Goal: Download file/media

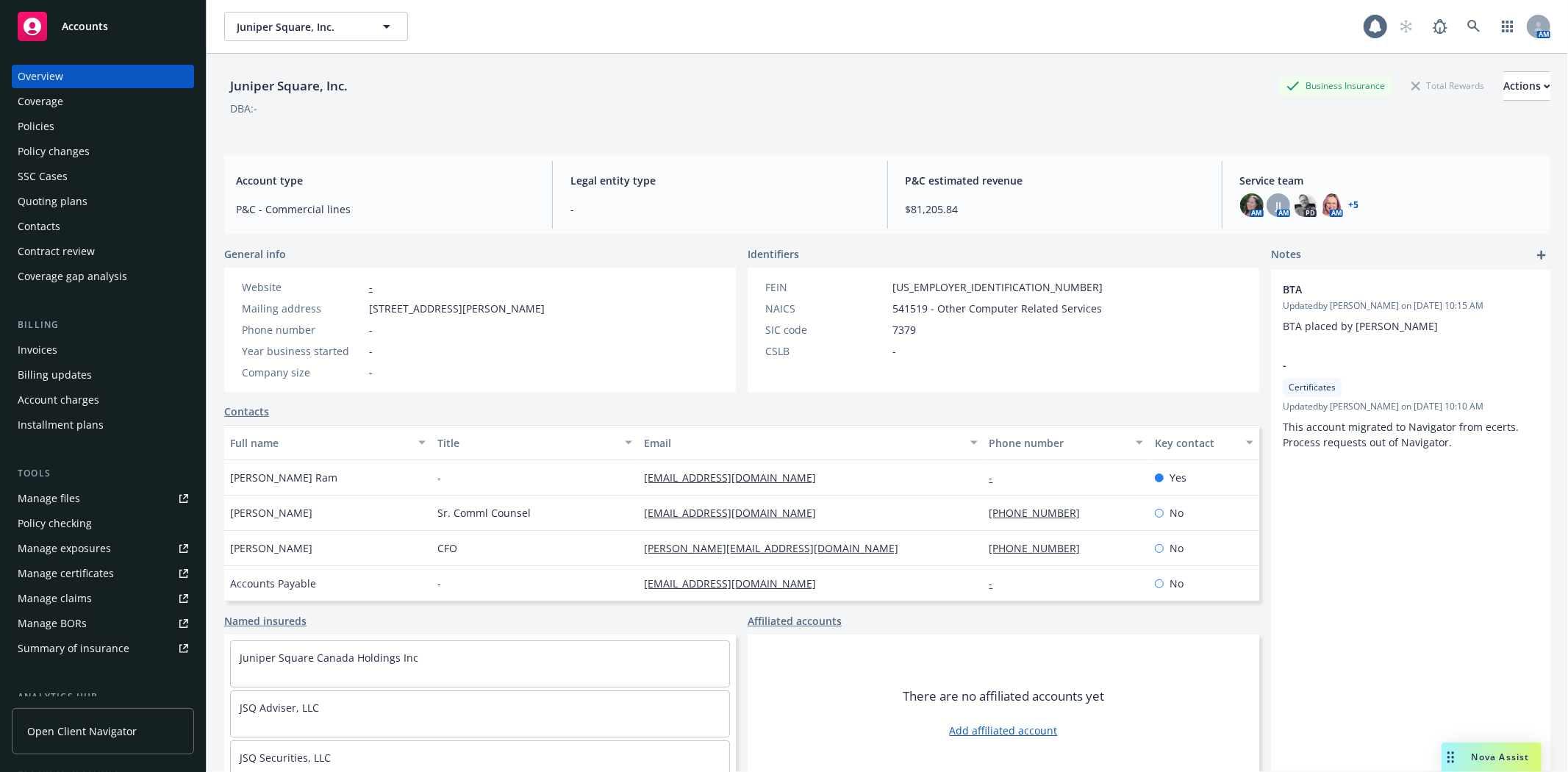
click at [97, 31] on span "Accounts" at bounding box center [85, 26] width 46 height 12
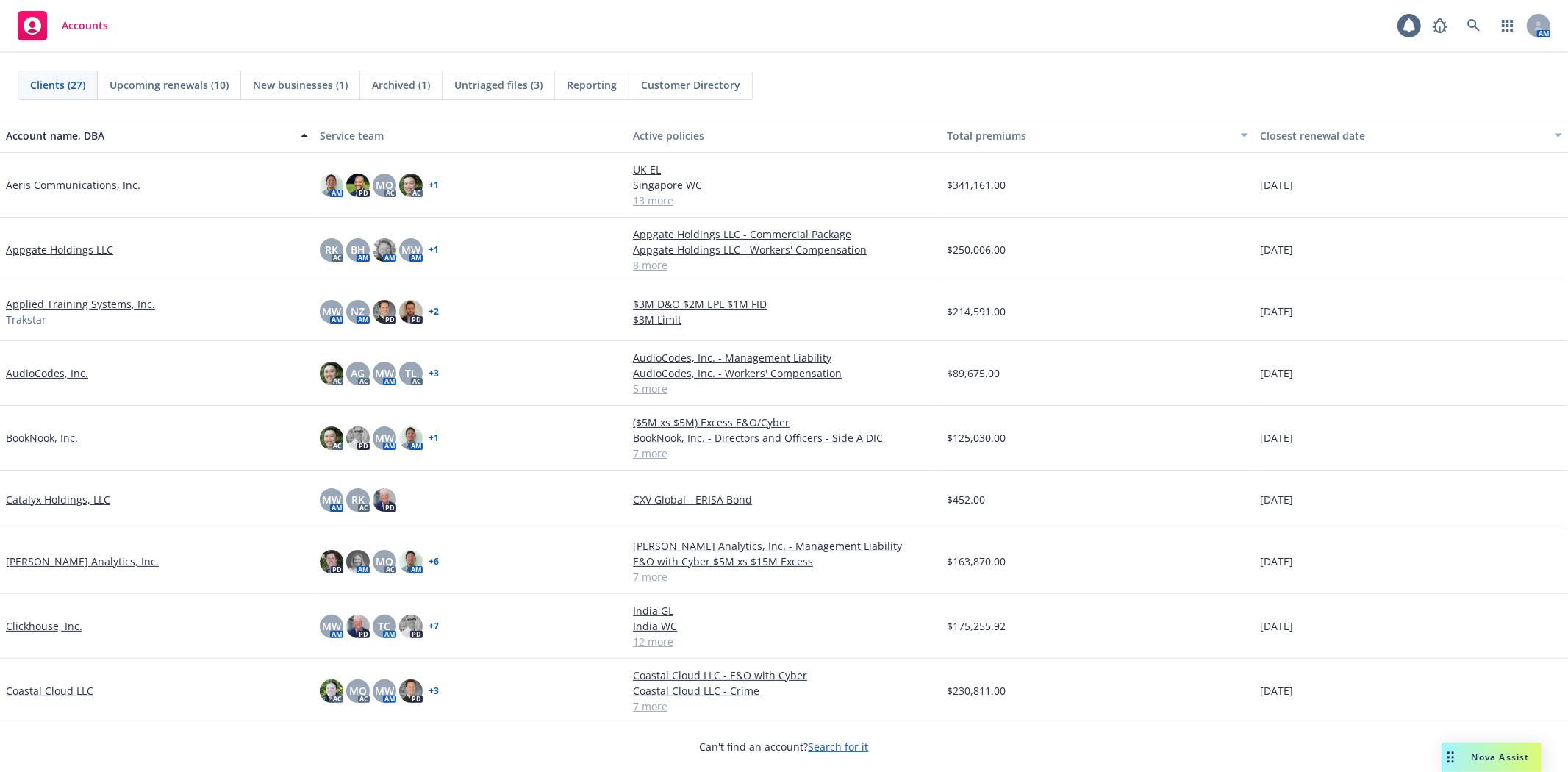
click at [48, 689] on link "Coastal Cloud LLC" at bounding box center [50, 690] width 88 height 15
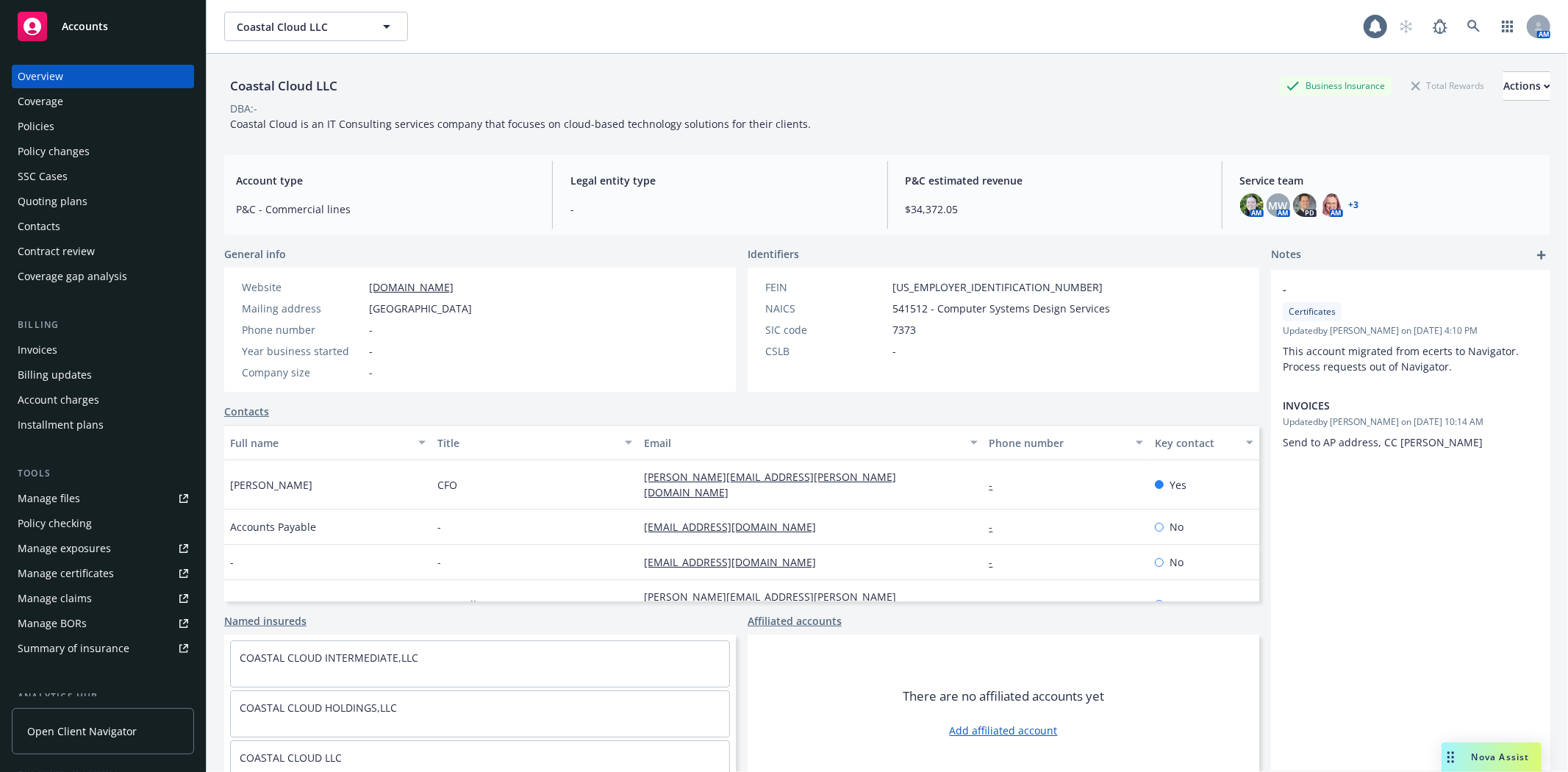
click at [60, 348] on div "Invoices" at bounding box center [103, 349] width 171 height 24
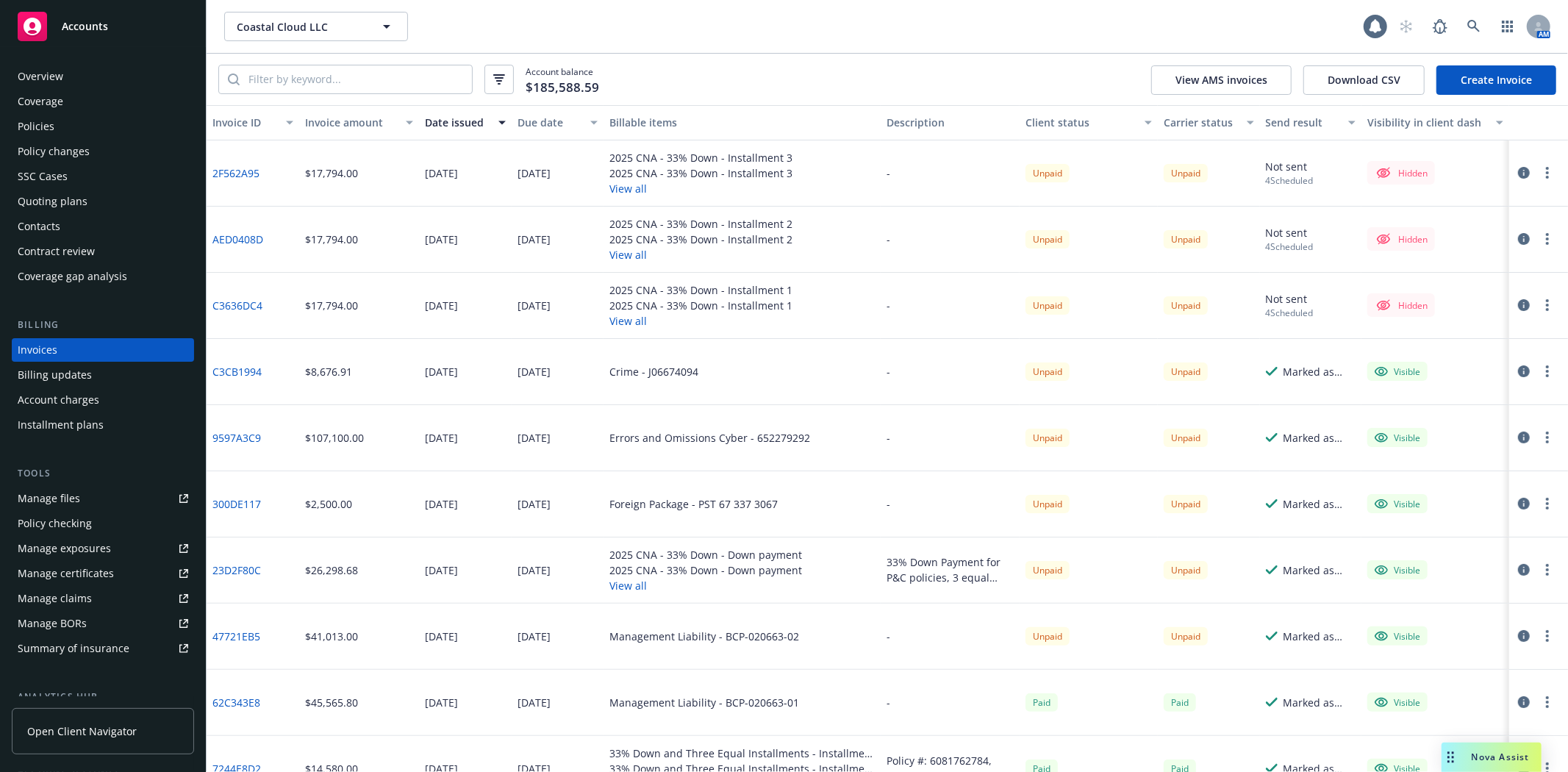
click at [630, 323] on button "View all" at bounding box center [701, 321] width 183 height 15
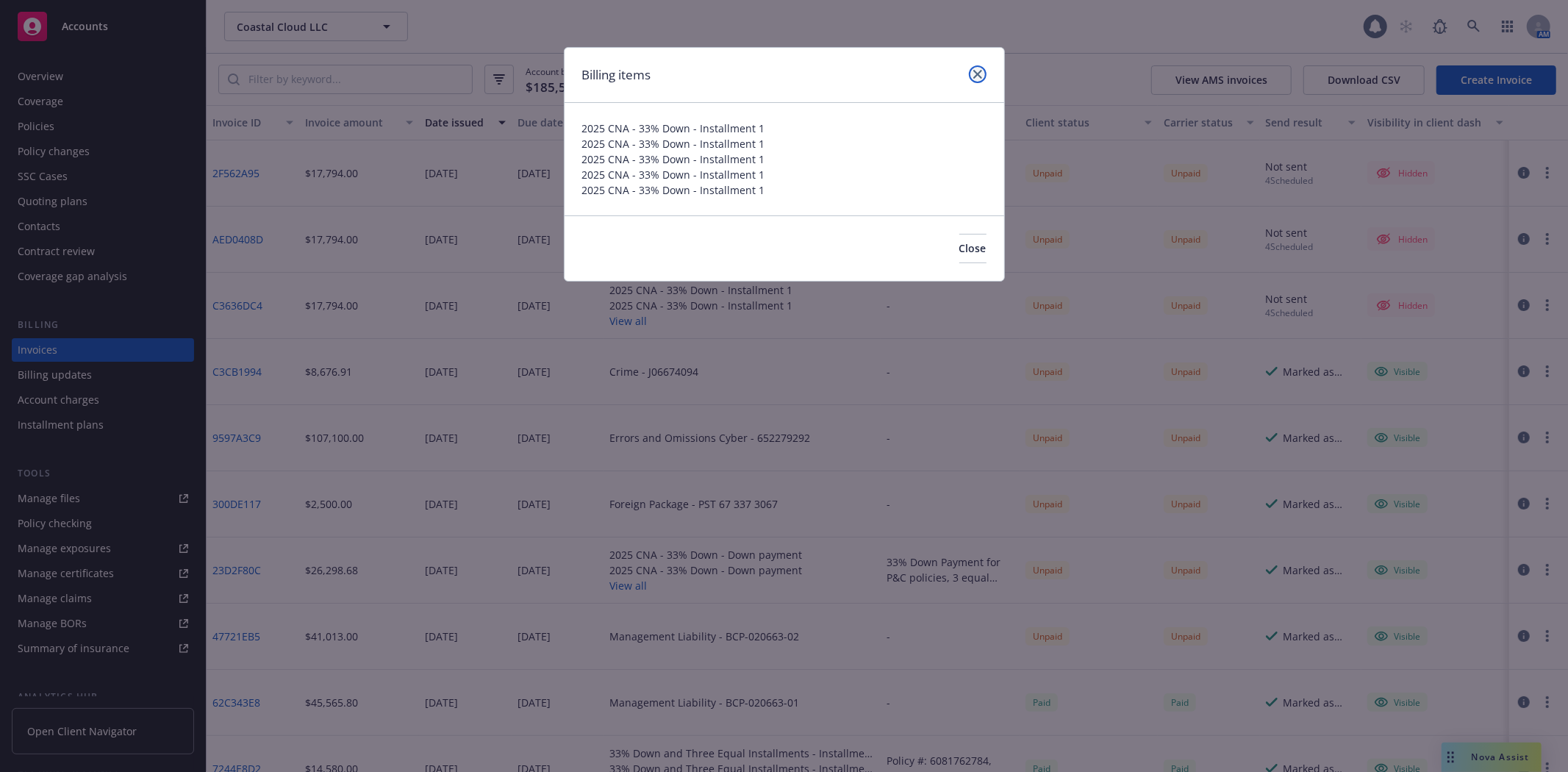
click at [975, 74] on icon "close" at bounding box center [978, 74] width 8 height 8
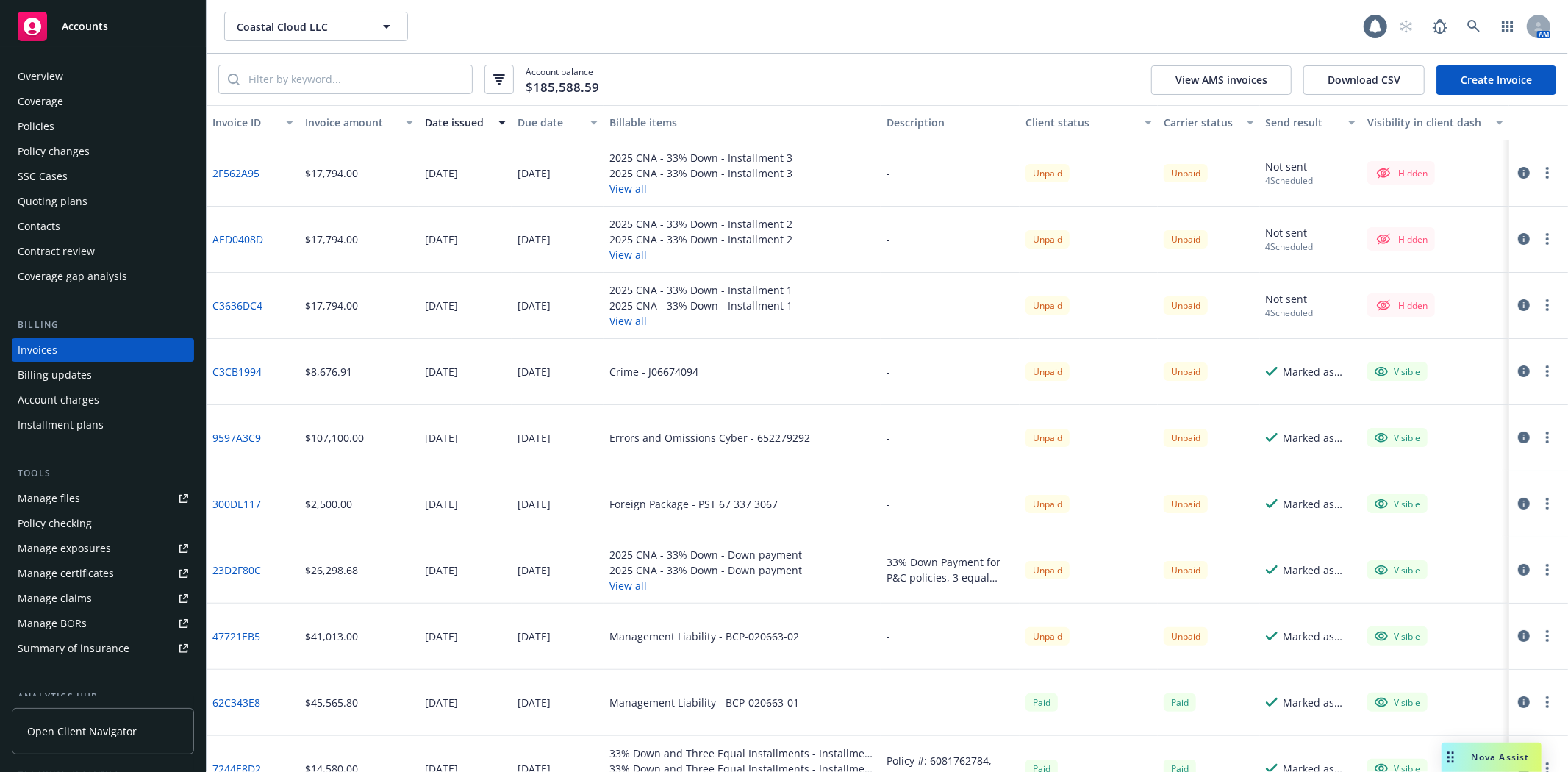
click at [1539, 172] on button "button" at bounding box center [1547, 172] width 18 height 18
click at [1525, 125] on button "button" at bounding box center [1539, 123] width 59 height 35
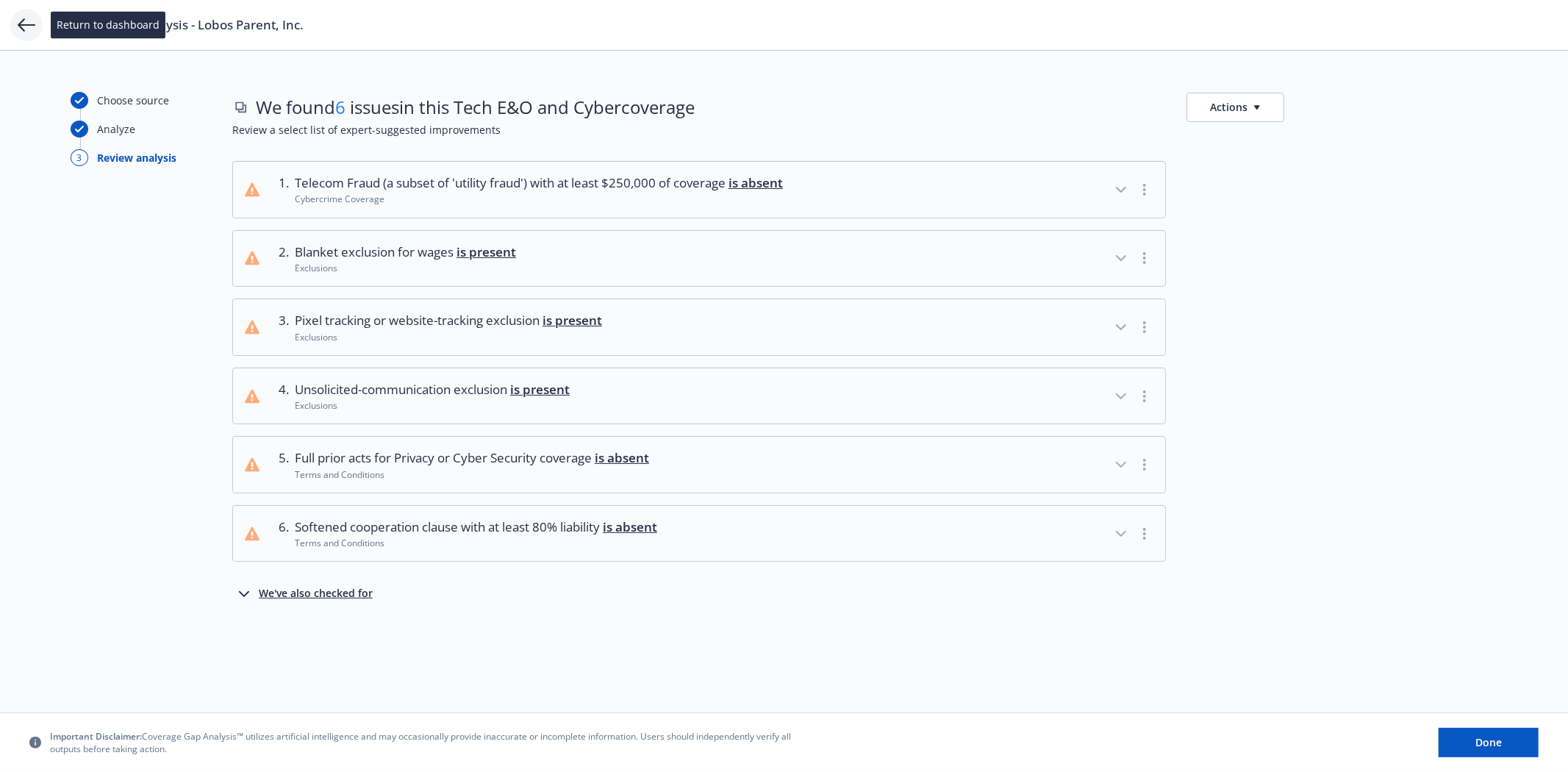
click at [34, 26] on icon at bounding box center [26, 25] width 18 height 18
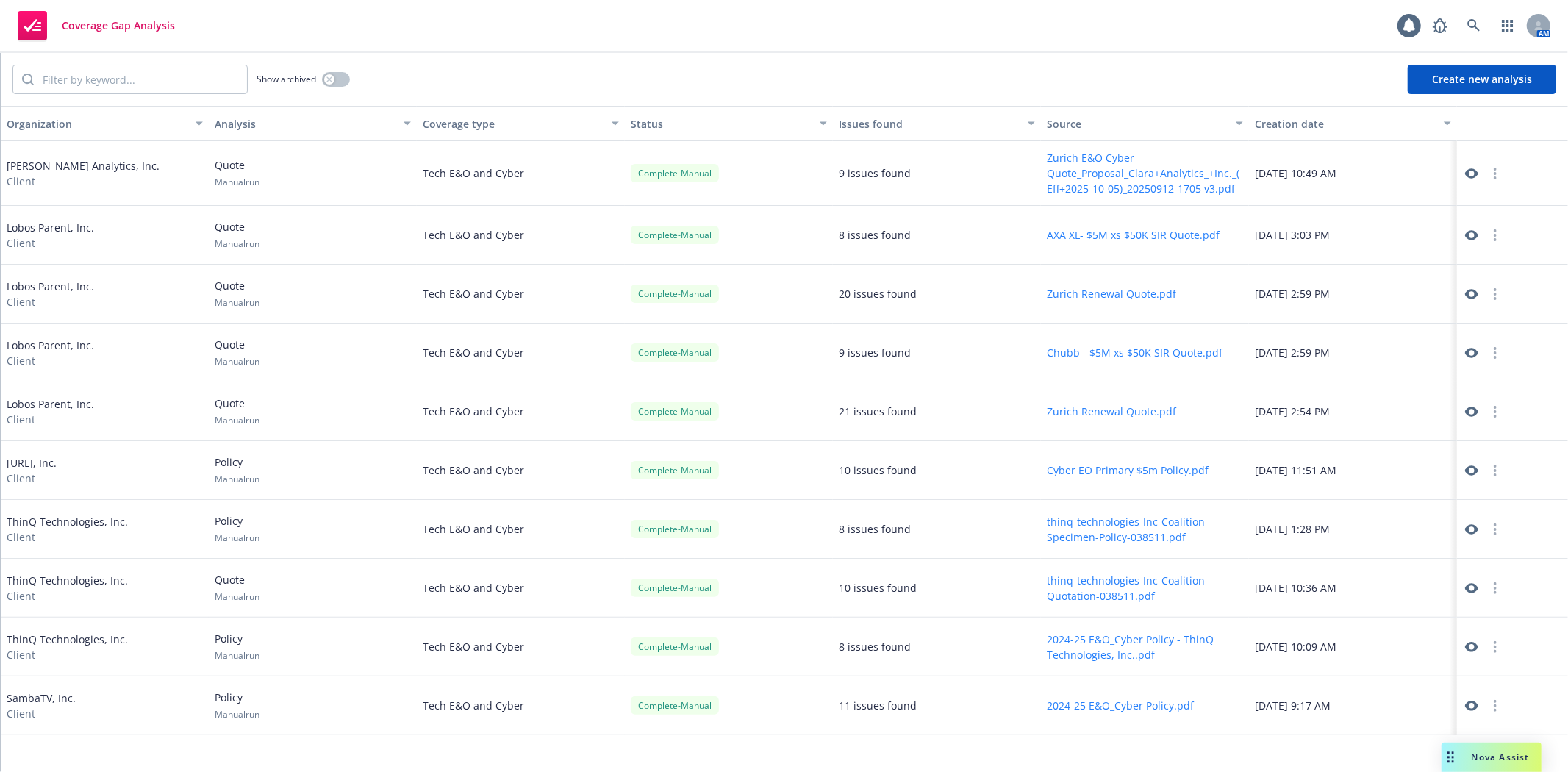
click at [1154, 32] on div "Coverage Gap Analysis 1 AM" at bounding box center [784, 26] width 1568 height 53
click at [1479, 19] on icon at bounding box center [1473, 25] width 13 height 13
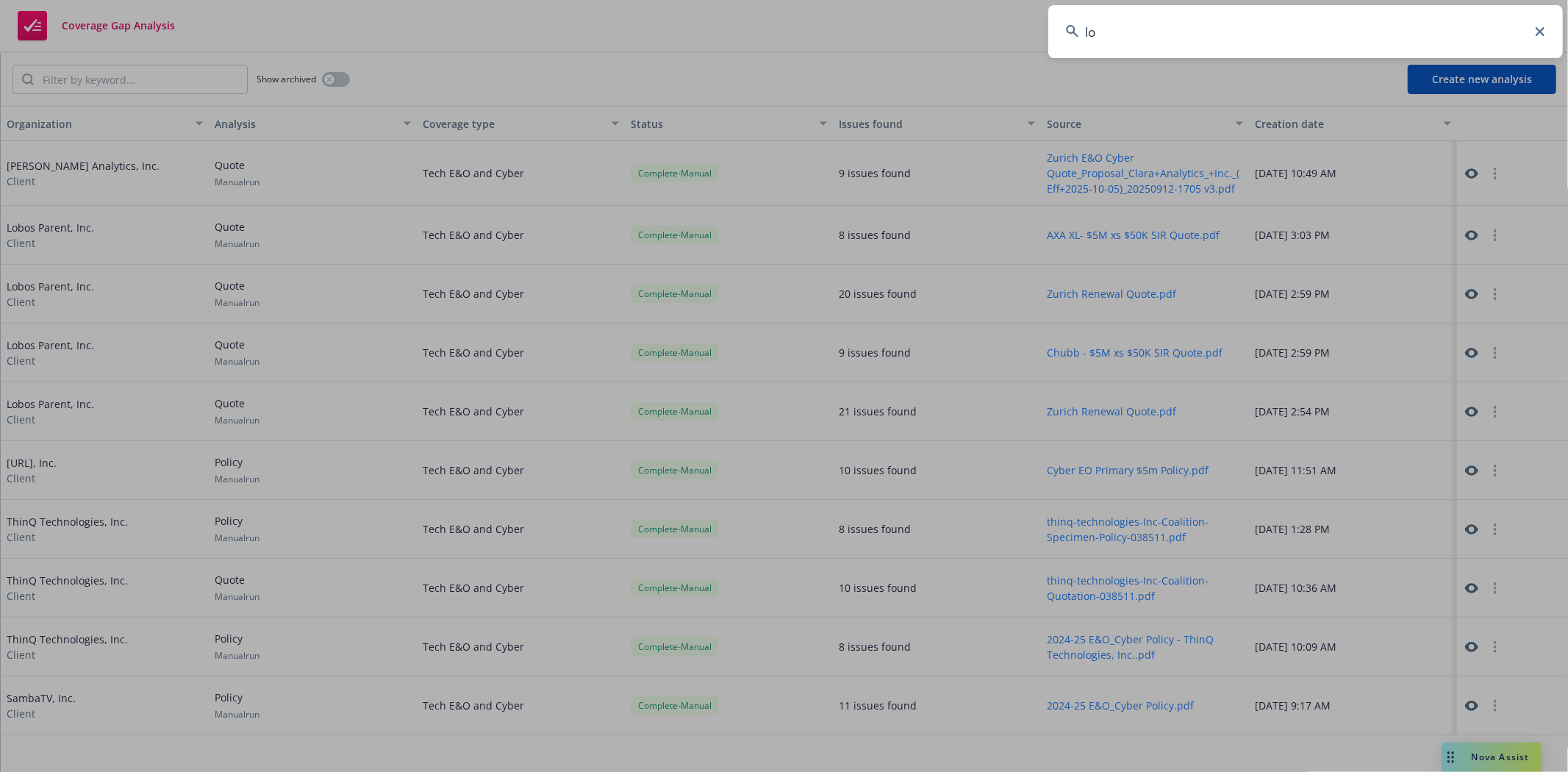
type input "l"
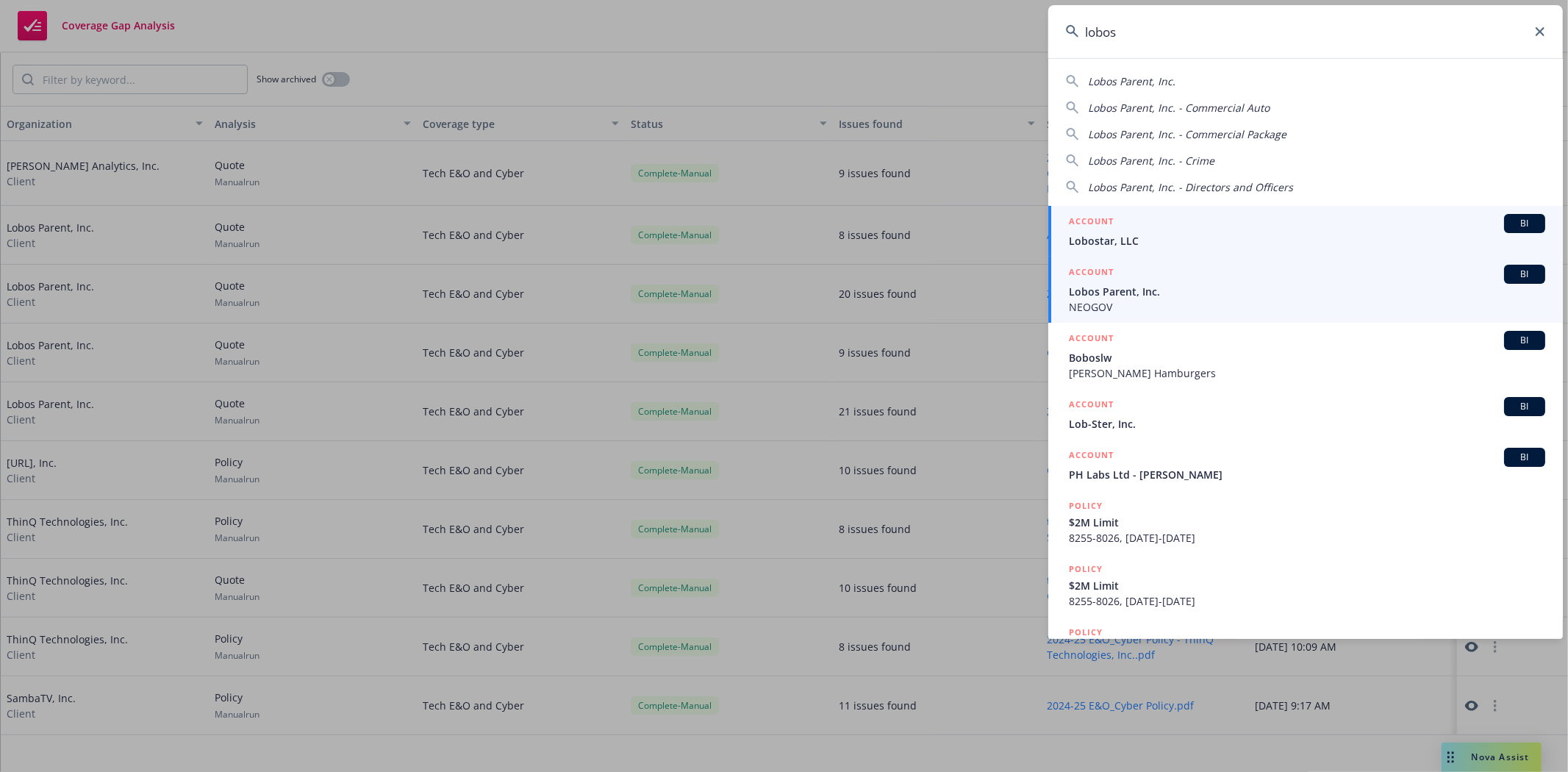
type input "lobos"
click at [1147, 297] on span "Lobos Parent, Inc." at bounding box center [1307, 292] width 476 height 15
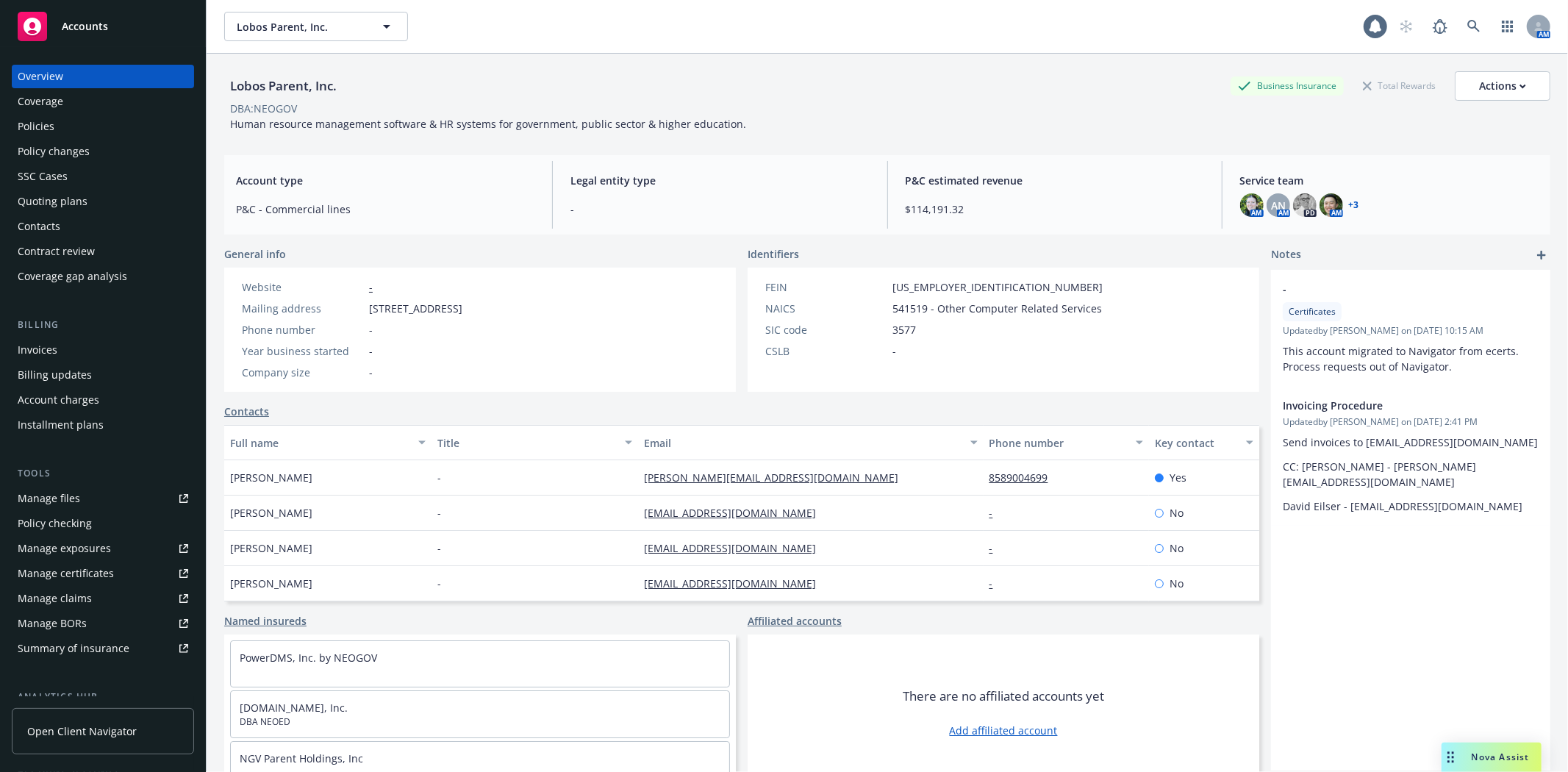
click at [71, 496] on div "Manage files" at bounding box center [48, 498] width 62 height 24
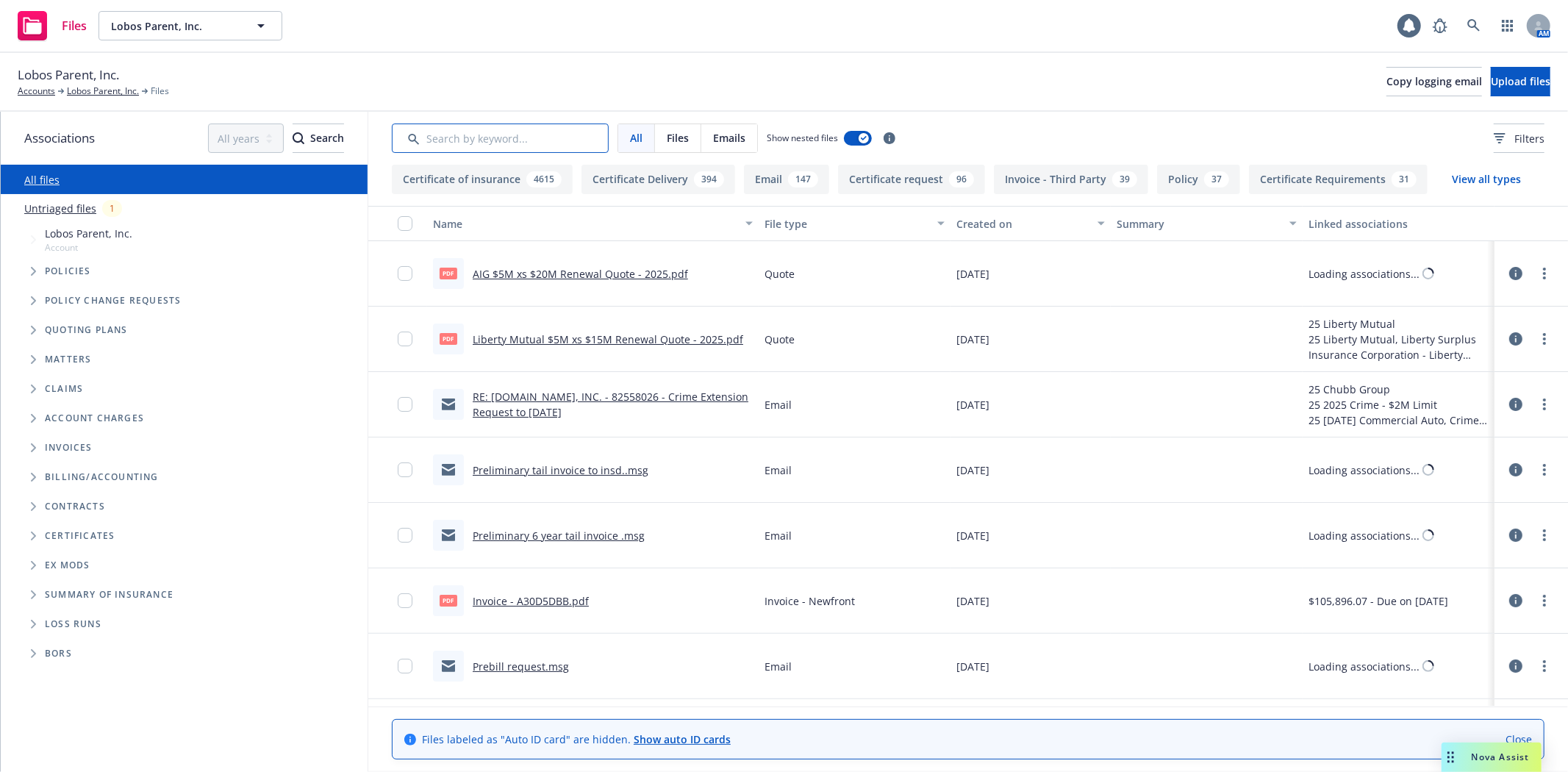
click at [456, 134] on input "Search by keyword..." at bounding box center [500, 138] width 217 height 29
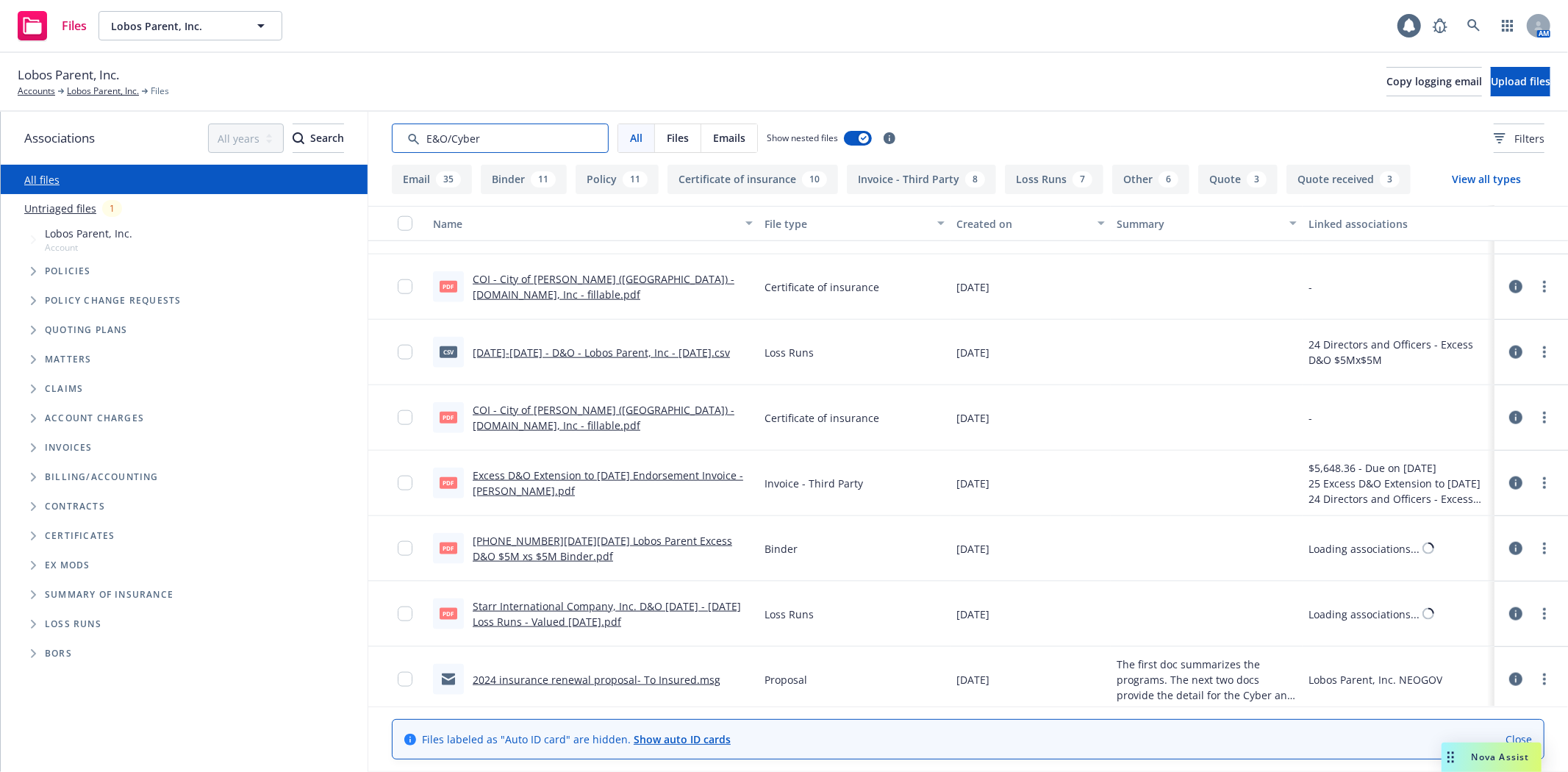
scroll to position [6141, 0]
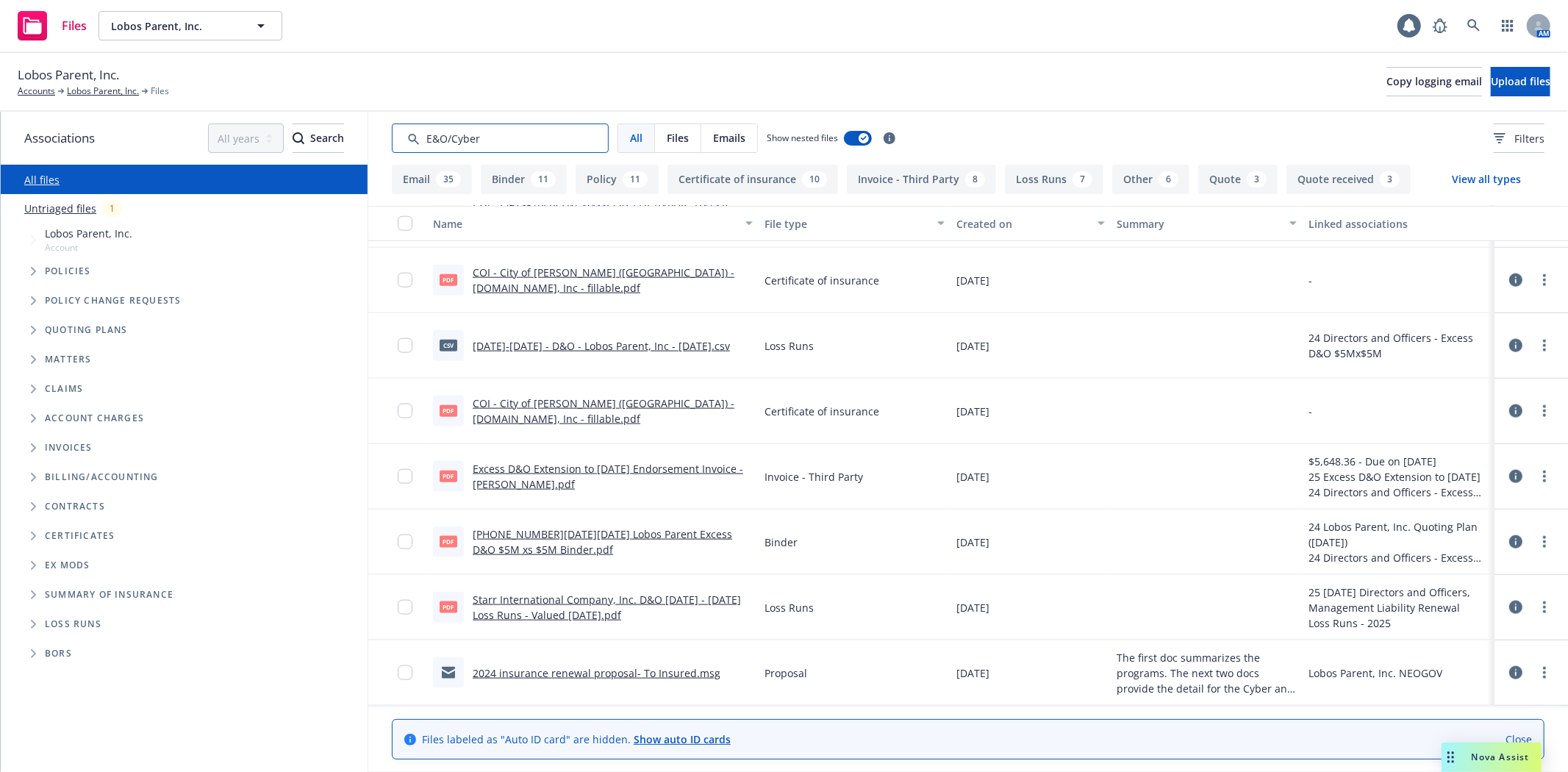
type input "E&O/Cyber"
click at [609, 672] on link "2024 insurance renewal proposal- To Insured.msg" at bounding box center [597, 673] width 248 height 14
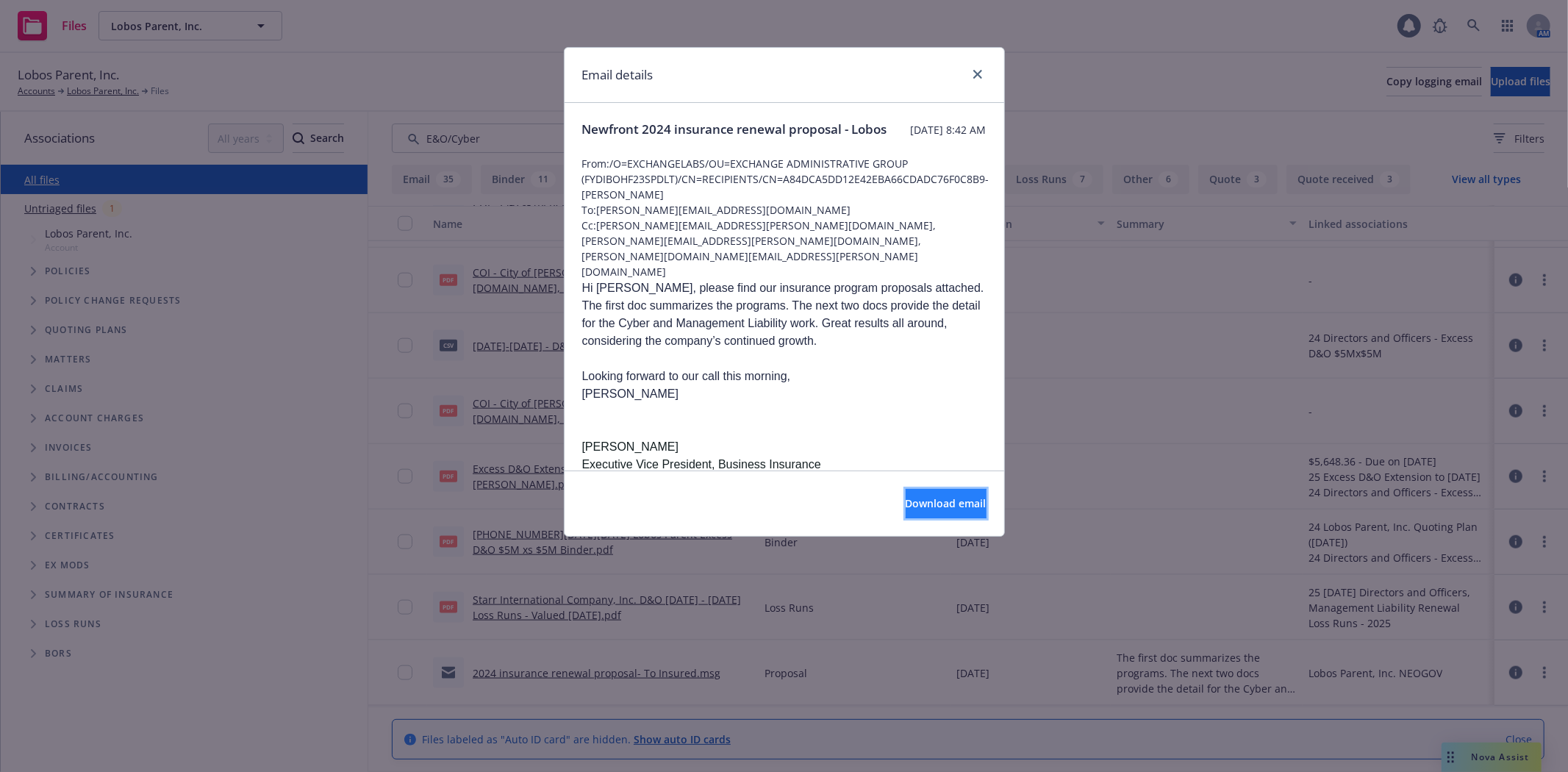
click at [906, 503] on span "Download email" at bounding box center [946, 503] width 81 height 14
click at [978, 74] on icon "close" at bounding box center [978, 74] width 8 height 8
